Goal: Transaction & Acquisition: Purchase product/service

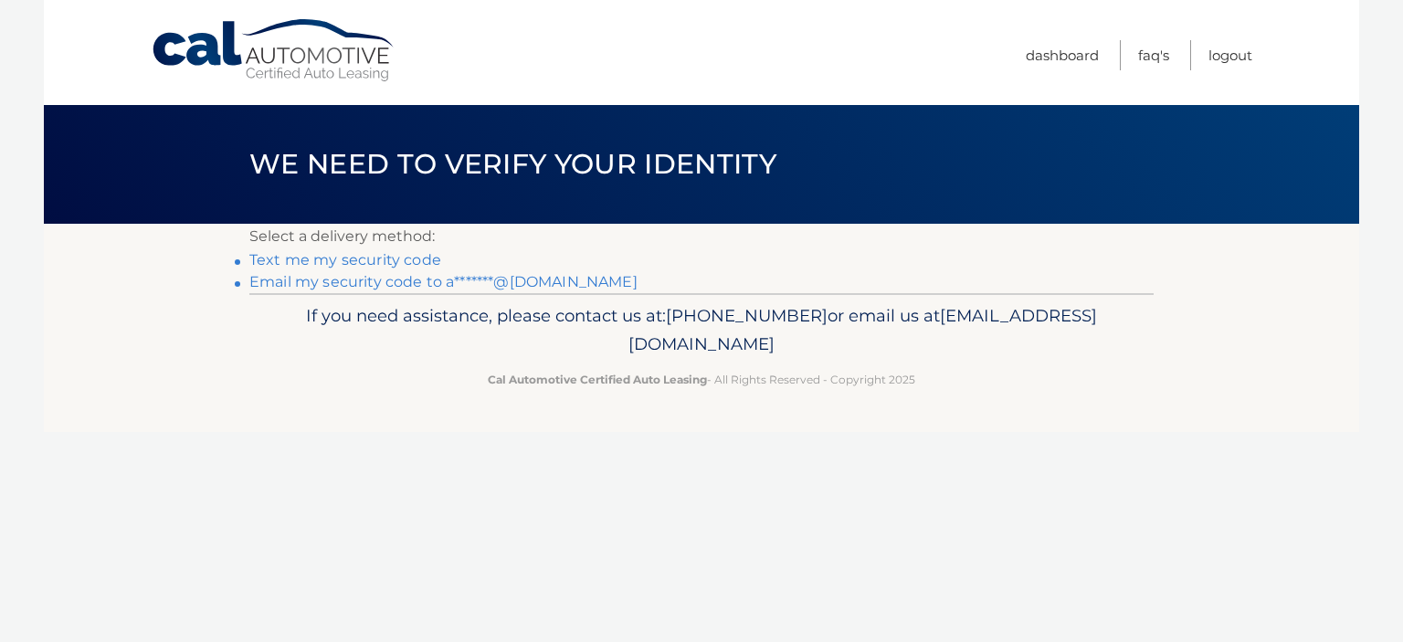
click at [396, 281] on link "Email my security code to a*******@gmail.com" at bounding box center [443, 281] width 388 height 17
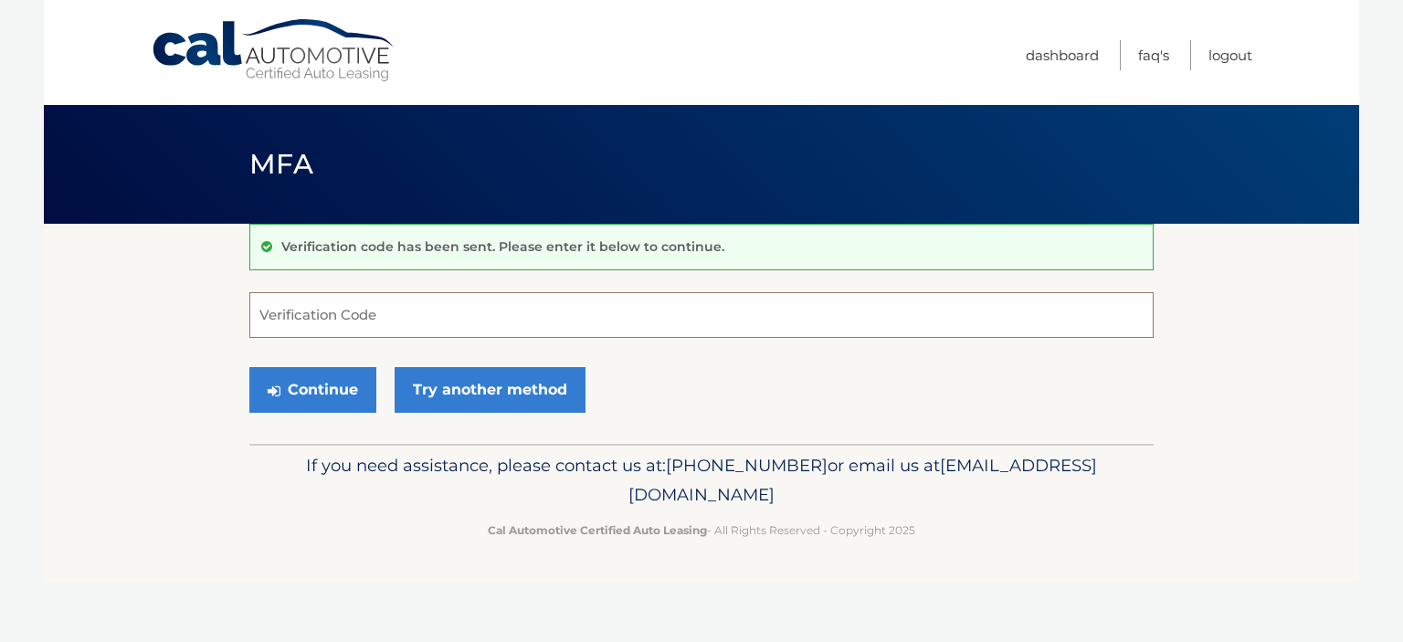
click at [402, 312] on input "Verification Code" at bounding box center [701, 315] width 904 height 46
click at [381, 306] on input "Verification Code" at bounding box center [701, 315] width 904 height 46
paste input "890956"
type input "890956"
click at [324, 387] on button "Continue" at bounding box center [312, 390] width 127 height 46
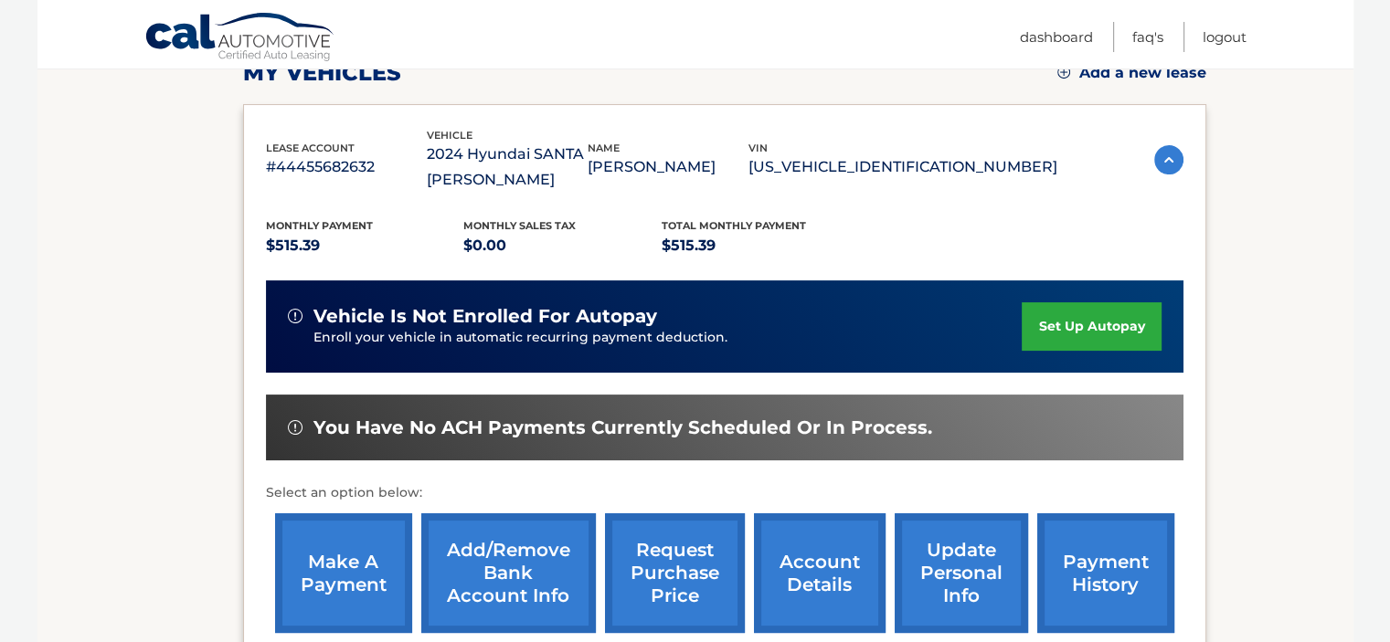
scroll to position [365, 0]
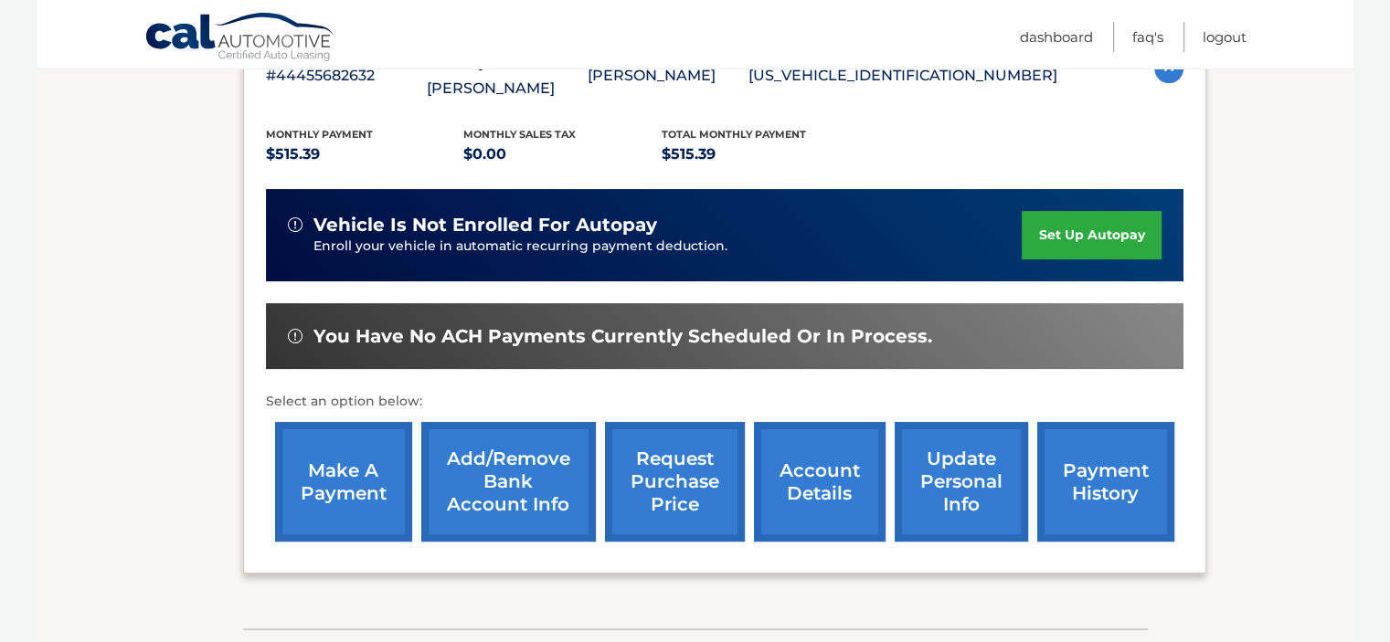
click at [333, 480] on link "make a payment" at bounding box center [343, 482] width 137 height 120
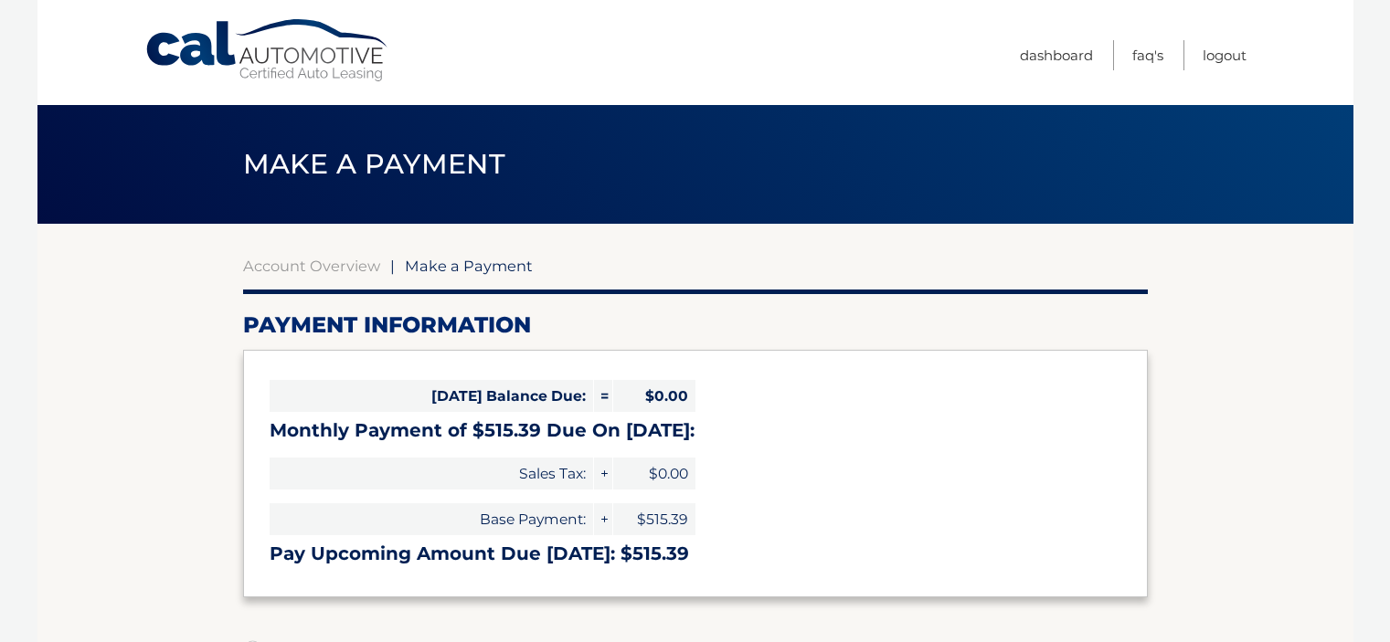
select select "OWUzM2RjM2EtNmZiYS00YjliLWFhYWQtZjlhMGY4N2EwMzY4"
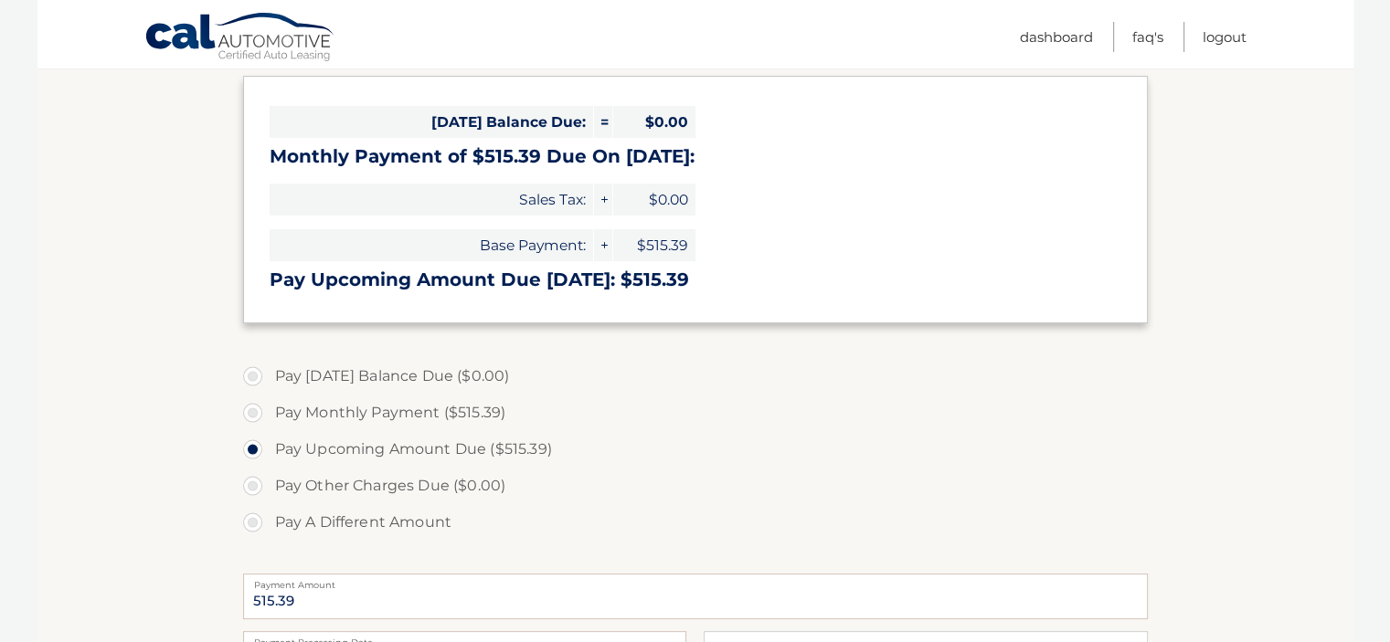
scroll to position [548, 0]
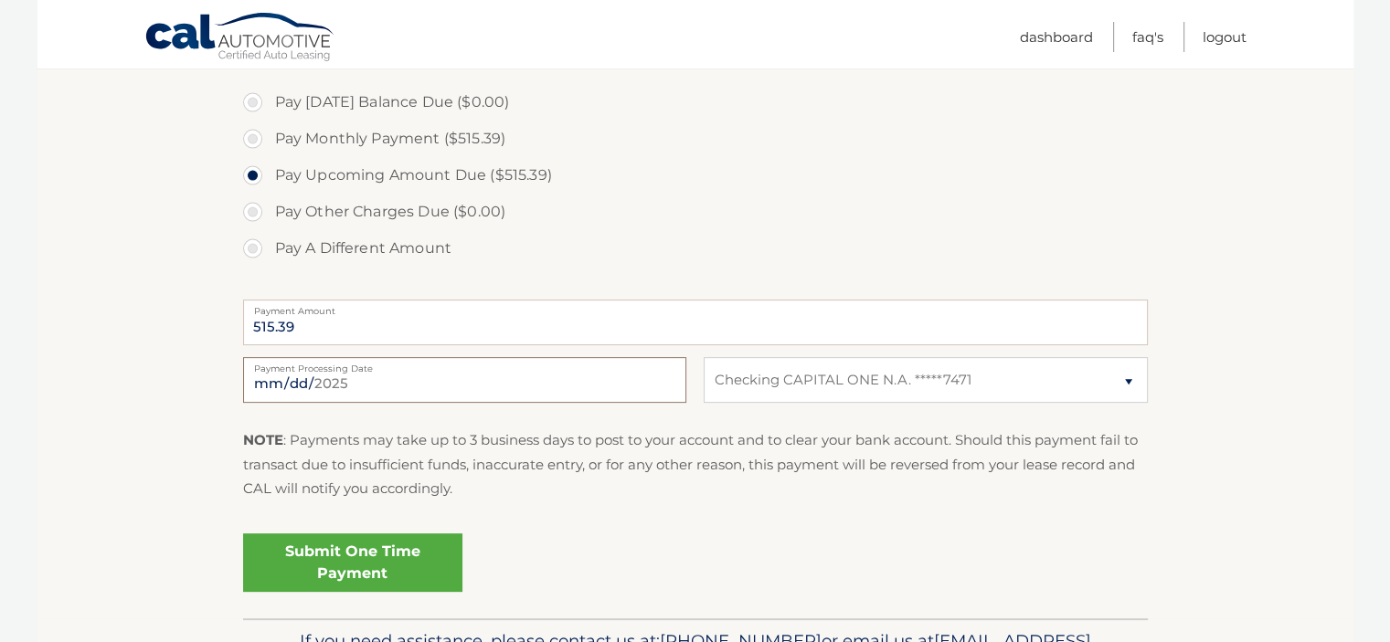
click at [425, 386] on input "[DATE]" at bounding box center [464, 380] width 443 height 46
type input "[DATE]"
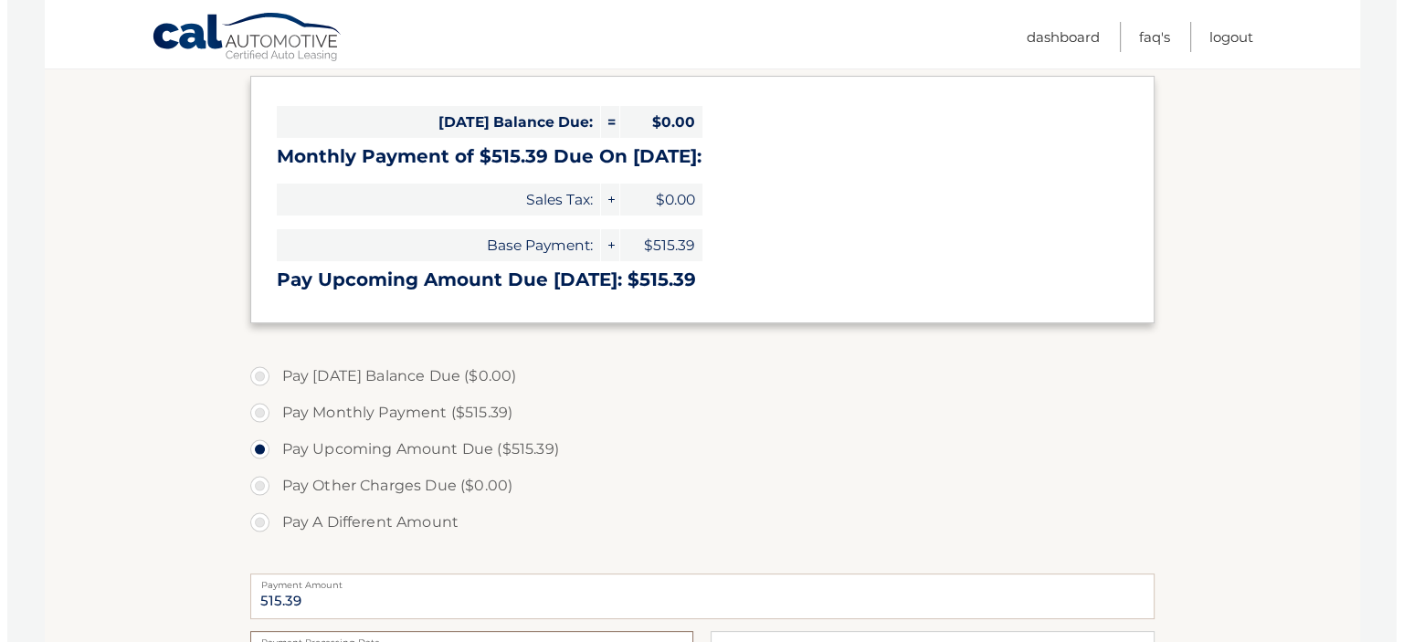
scroll to position [640, 0]
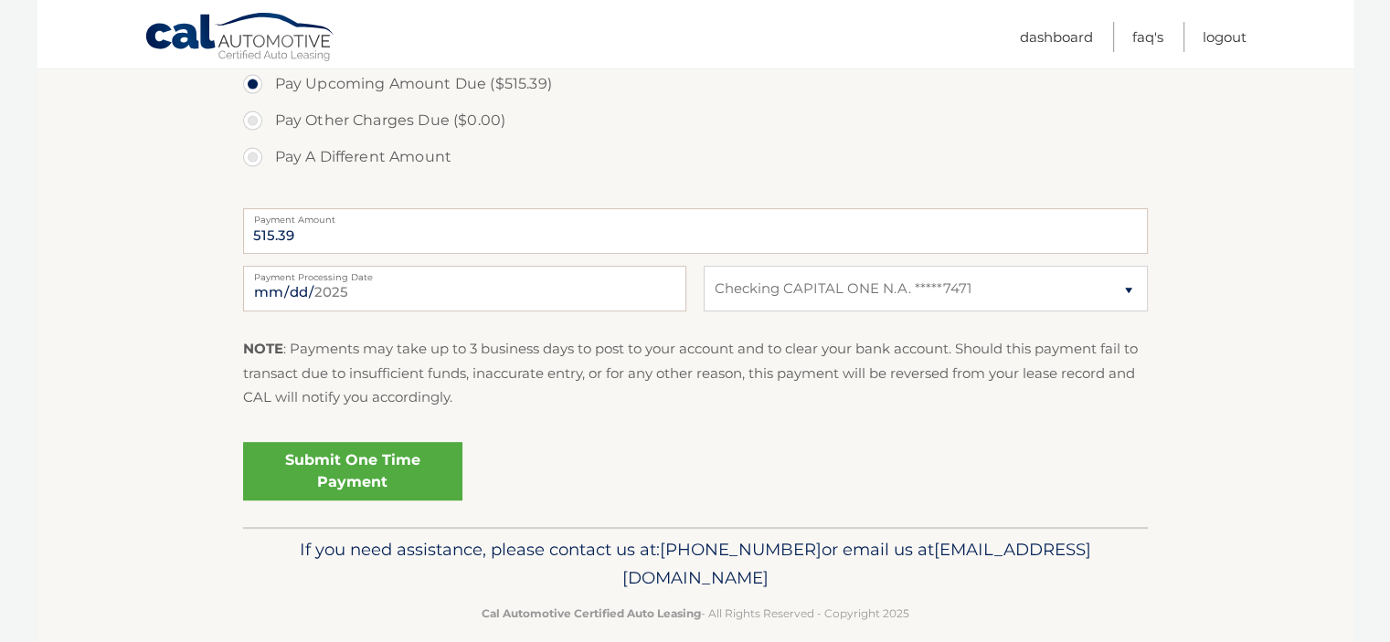
click at [374, 474] on link "Submit One Time Payment" at bounding box center [352, 471] width 219 height 58
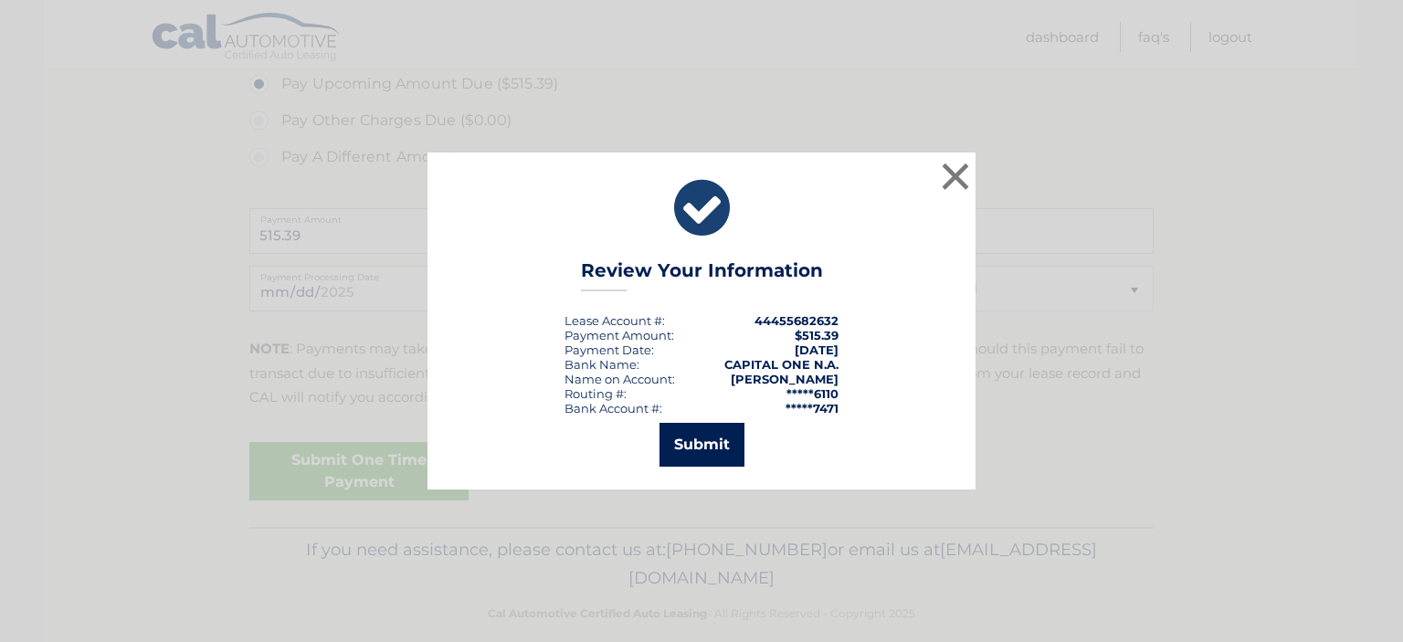
click at [710, 443] on button "Submit" at bounding box center [702, 445] width 85 height 44
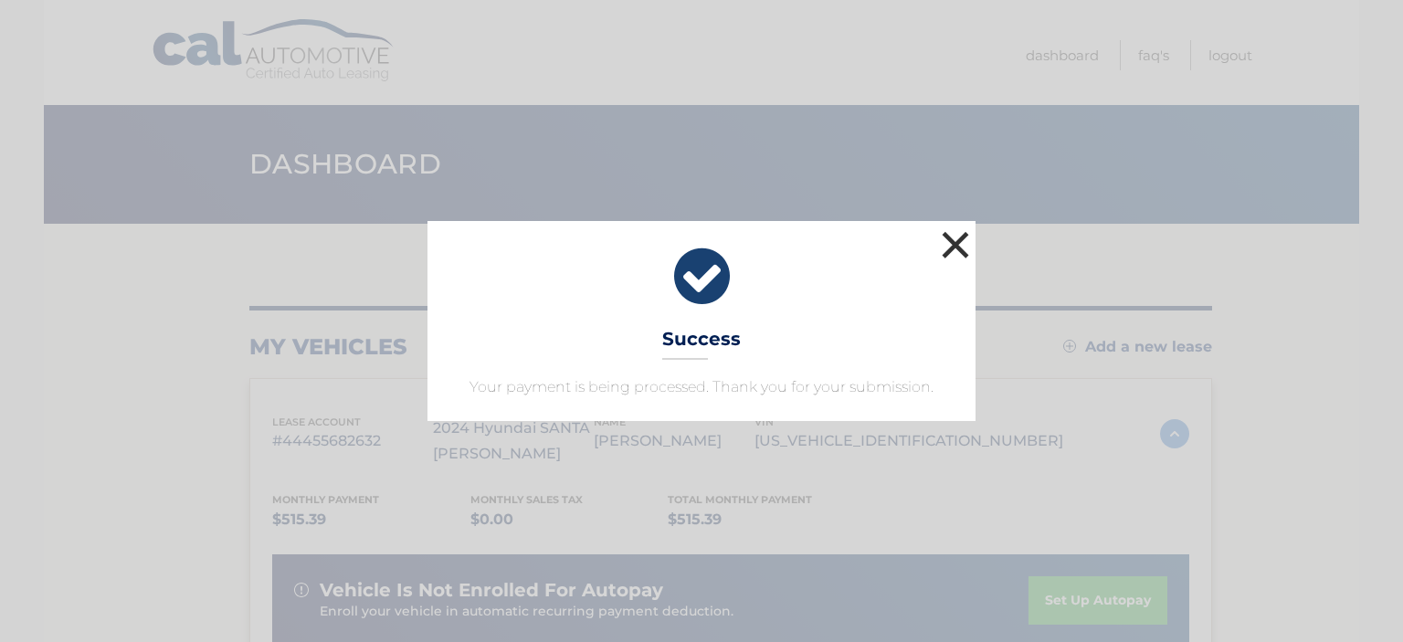
click at [958, 244] on button "×" at bounding box center [955, 245] width 37 height 37
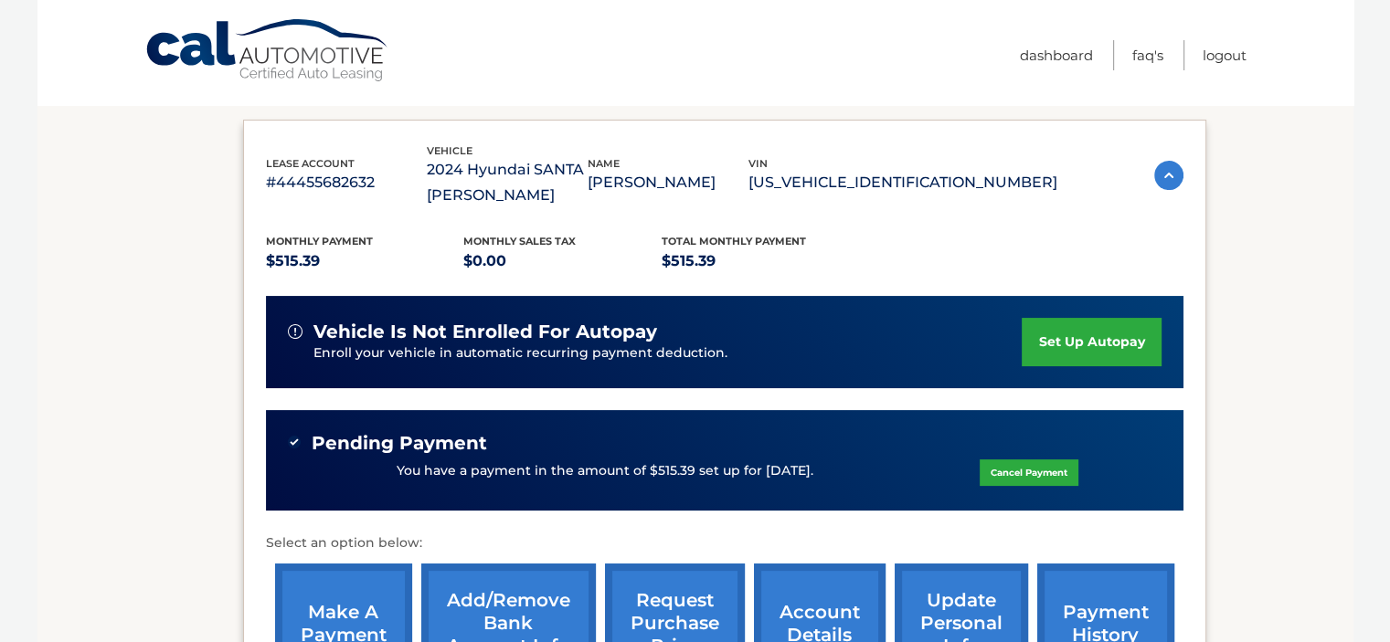
scroll to position [365, 0]
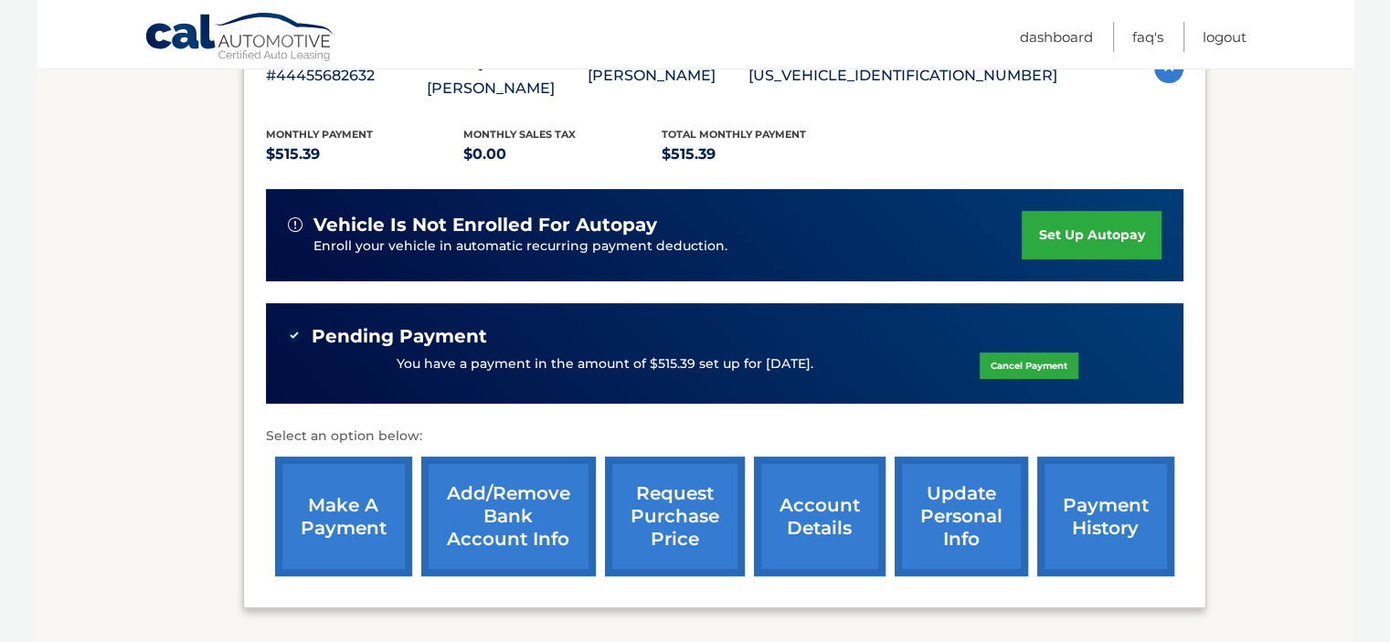
click at [1090, 513] on link "payment history" at bounding box center [1105, 517] width 137 height 120
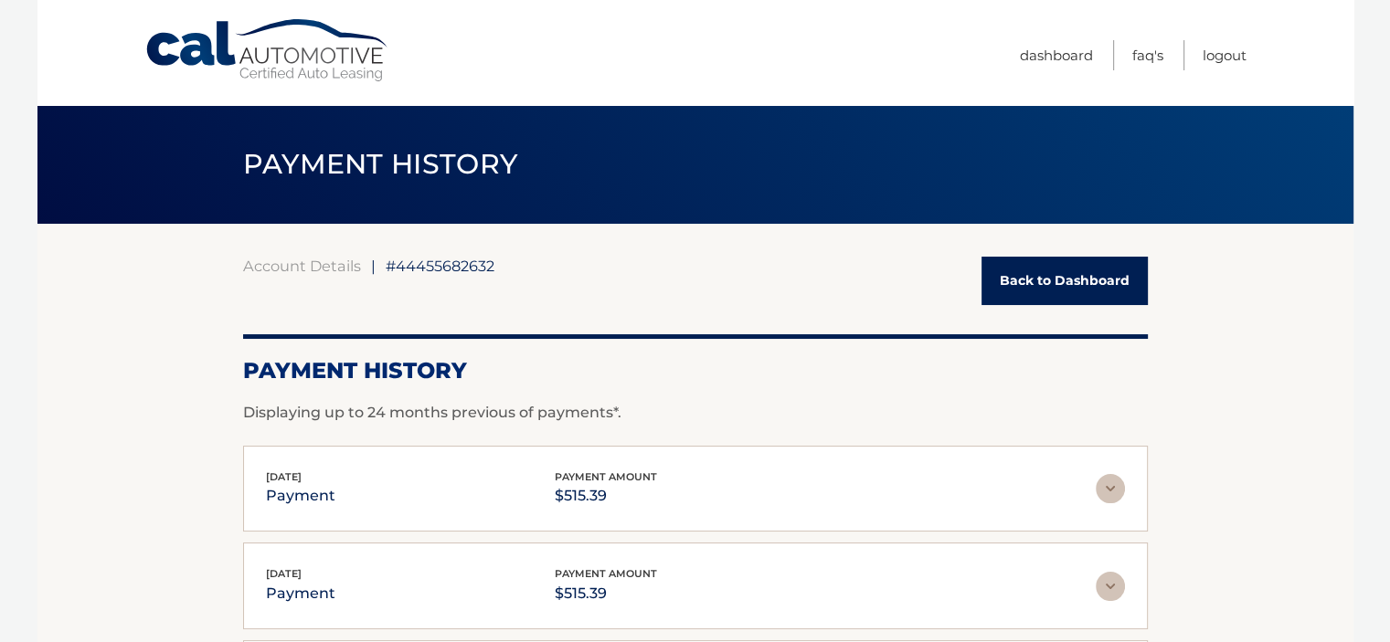
click at [1062, 273] on link "Back to Dashboard" at bounding box center [1064, 281] width 166 height 48
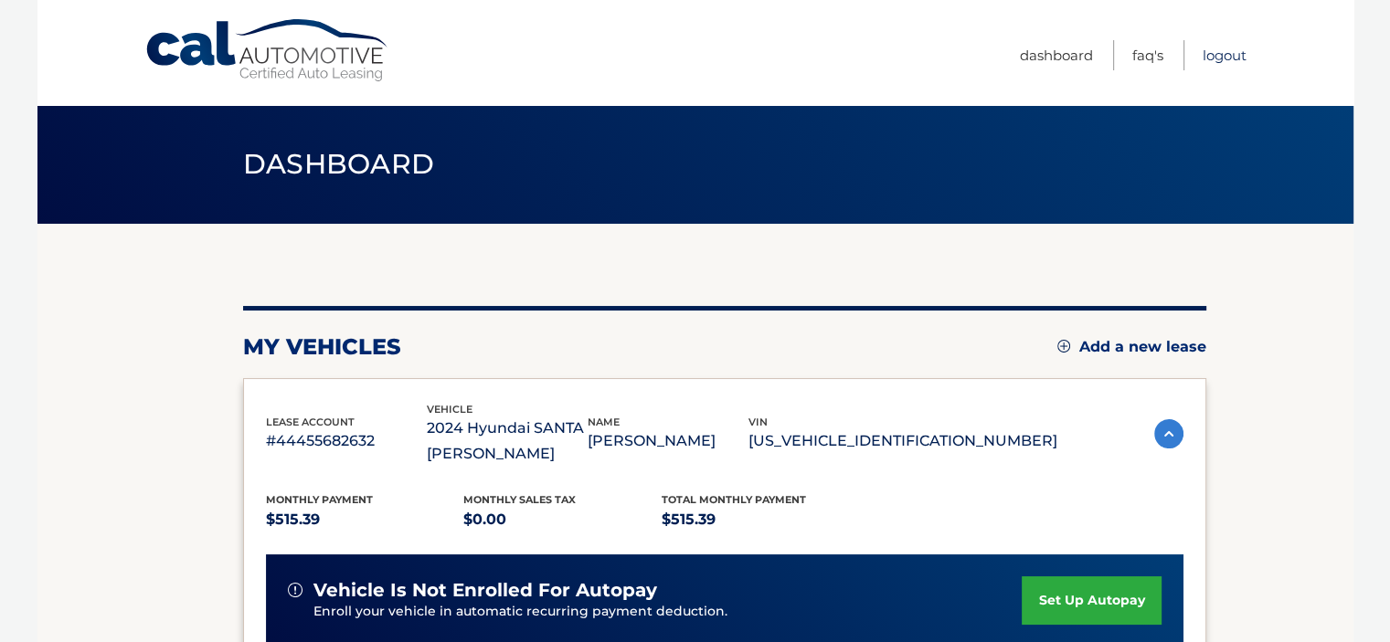
click at [1224, 54] on link "Logout" at bounding box center [1224, 55] width 44 height 30
